Goal: Transaction & Acquisition: Purchase product/service

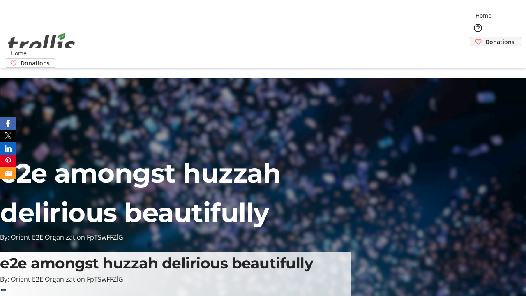
click at [485, 37] on span "Donations" at bounding box center [499, 41] width 29 height 9
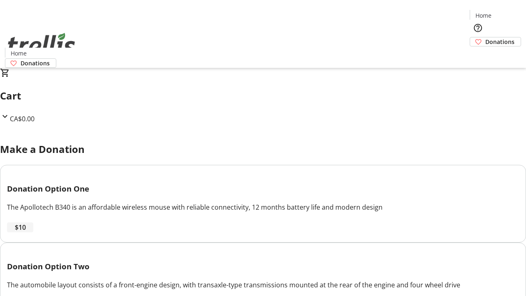
click at [26, 232] on span "$10" at bounding box center [20, 227] width 11 height 10
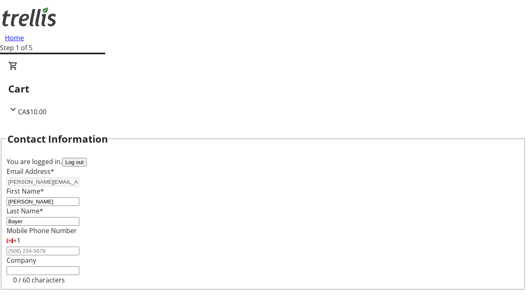
select select "CA"
type input "[STREET_ADDRESS][PERSON_NAME]"
type input "Kelowna"
select select "BC"
type input "Kelowna"
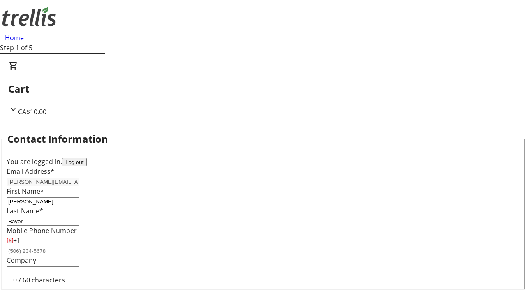
type input "V1Y 0C2"
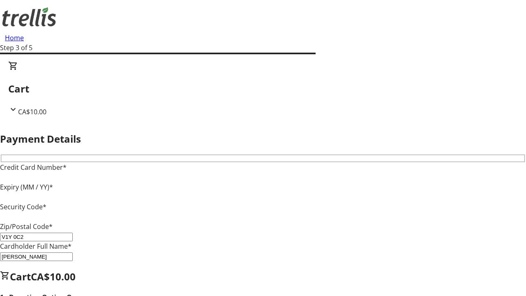
type input "V1Y 0C2"
